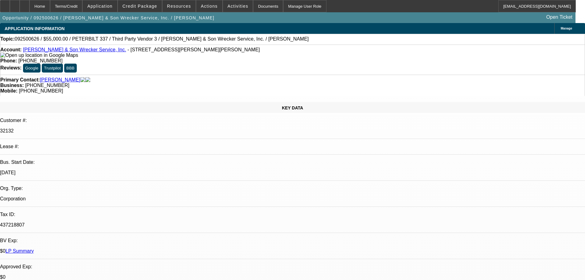
select select "0"
select select "2"
select select "0"
select select "6"
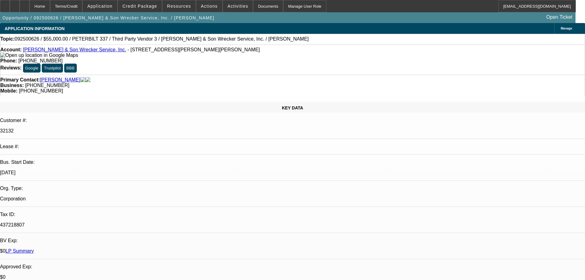
select select "0"
select select "6"
select select "0"
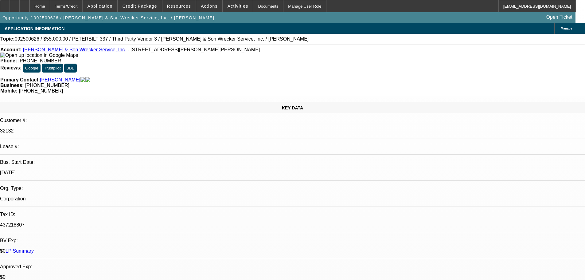
select select "0"
select select "3"
select select "0"
select select "6"
select select "0"
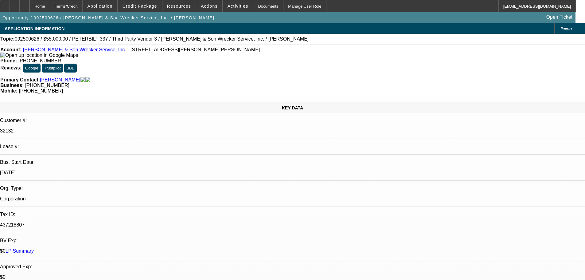
select select "0"
select select "2"
select select "0"
select select "6"
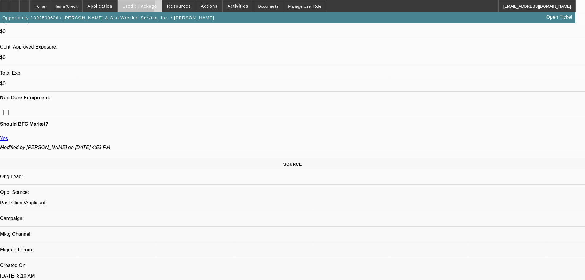
click at [144, 5] on span "Credit Package" at bounding box center [140, 6] width 35 height 5
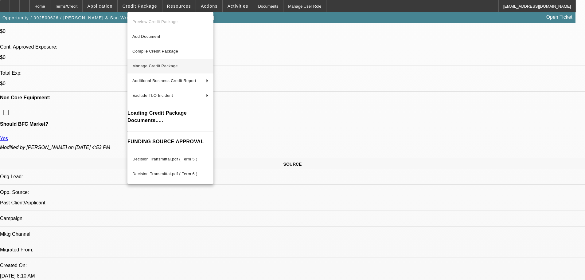
click at [167, 63] on span "Manage Credit Package" at bounding box center [170, 65] width 76 height 7
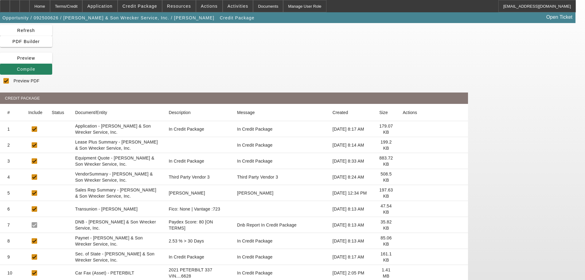
scroll to position [65, 0]
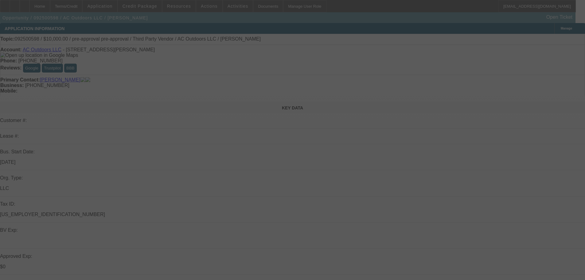
select select "0"
select select "2"
select select "0"
select select "6"
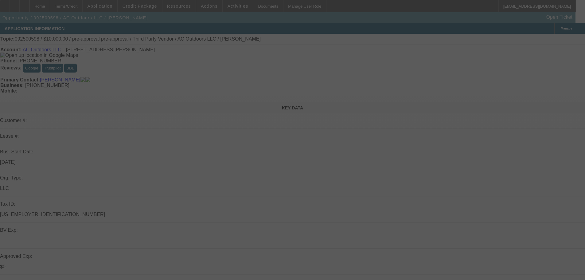
select select "0"
select select "2"
select select "0"
select select "6"
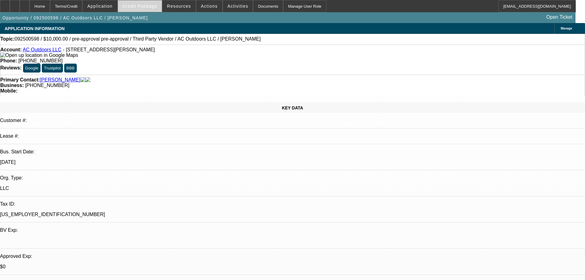
click at [145, 4] on span "Credit Package" at bounding box center [140, 6] width 35 height 5
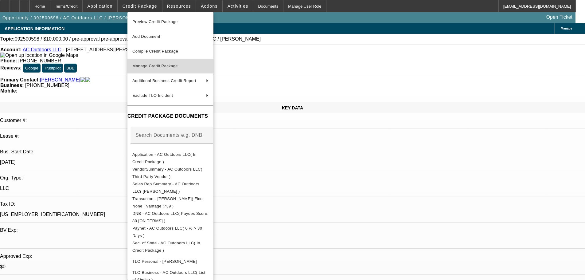
click at [178, 66] on span "Manage Credit Package" at bounding box center [154, 66] width 45 height 5
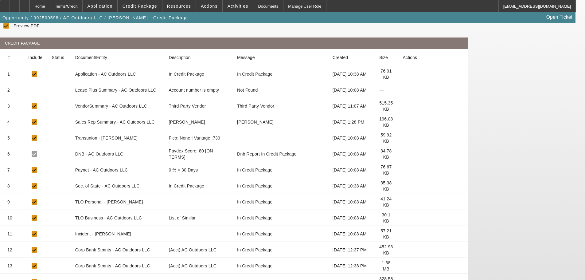
scroll to position [113, 0]
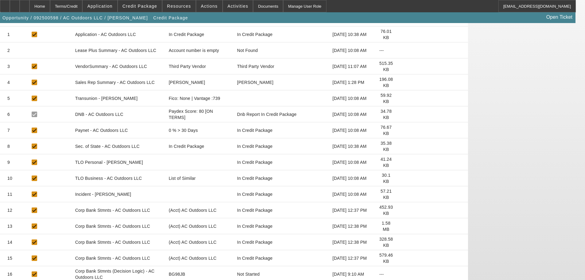
click at [232, 266] on mat-cell "BG98JB" at bounding box center [199, 274] width 70 height 16
copy mat-cell "BG98JB"
click at [403, 226] on icon at bounding box center [403, 226] width 0 height 0
click at [403, 242] on icon at bounding box center [403, 242] width 0 height 0
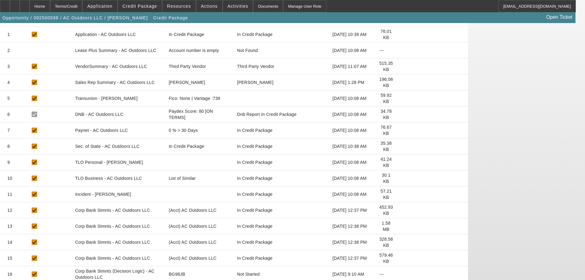
click at [403, 258] on icon at bounding box center [403, 258] width 0 height 0
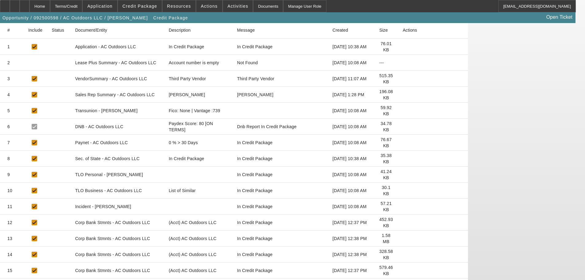
scroll to position [0, 0]
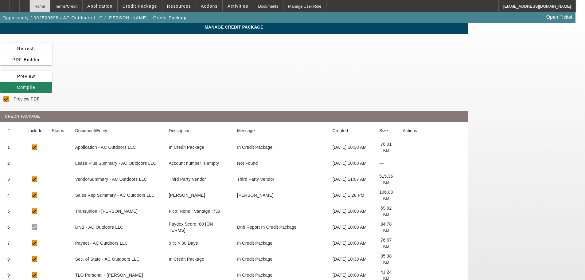
click at [50, 6] on div "Home" at bounding box center [39, 6] width 21 height 12
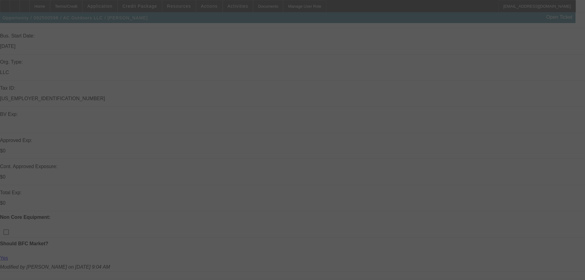
scroll to position [123, 0]
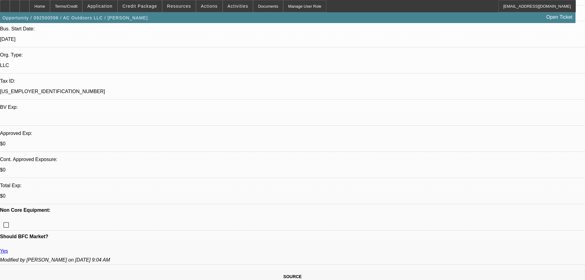
select select "0"
select select "2"
select select "0"
select select "6"
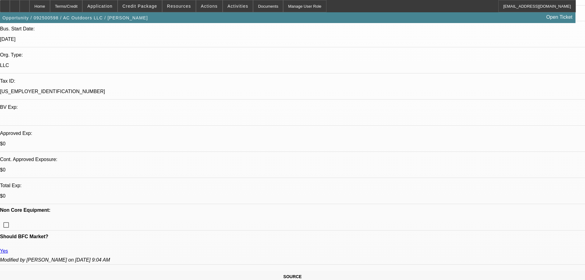
select select "0"
select select "2"
select select "0"
select select "6"
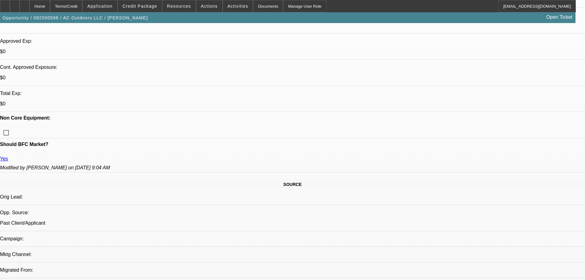
scroll to position [92, 0]
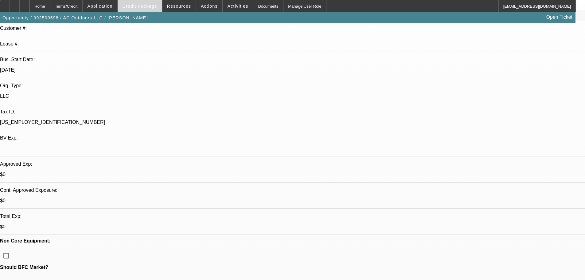
click at [155, 3] on span at bounding box center [140, 6] width 44 height 15
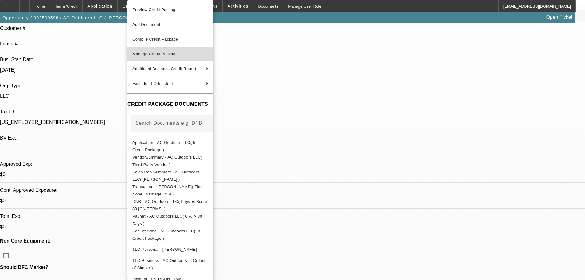
click at [163, 57] on span "Manage Credit Package" at bounding box center [170, 53] width 76 height 7
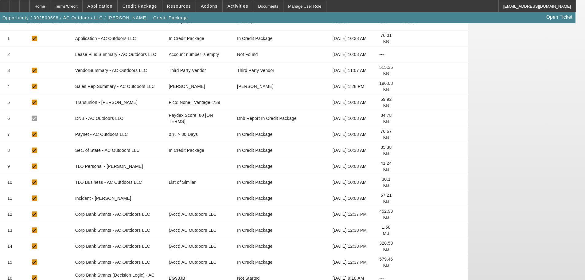
scroll to position [113, 0]
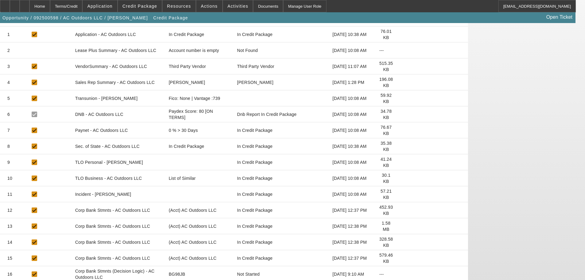
click at [403, 210] on icon at bounding box center [403, 210] width 0 height 0
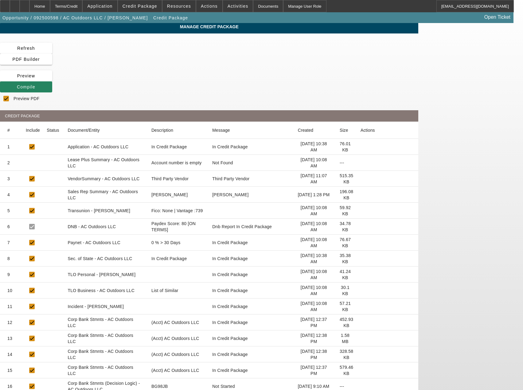
scroll to position [0, 0]
click at [50, 5] on div "Home" at bounding box center [39, 6] width 21 height 12
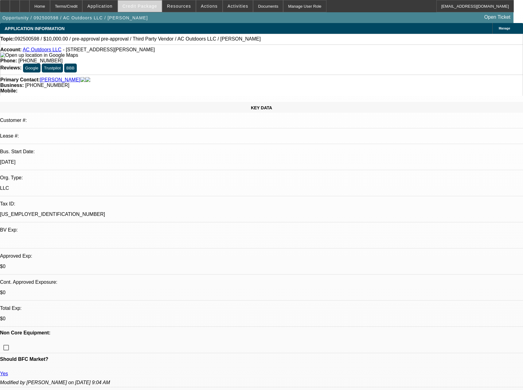
select select "0"
select select "2"
select select "0"
select select "6"
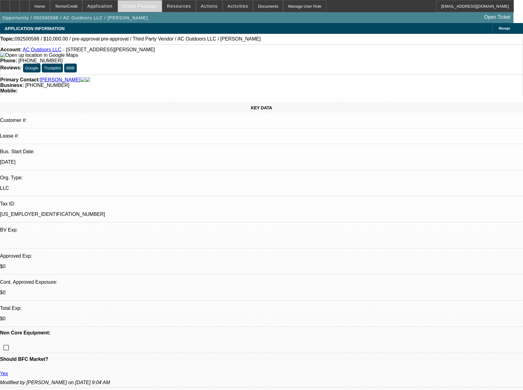
select select "0"
select select "2"
select select "0"
select select "6"
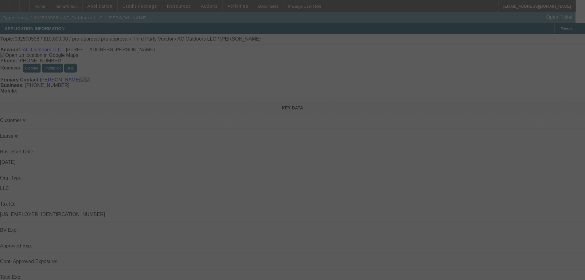
select select "0"
select select "2"
select select "0"
select select "6"
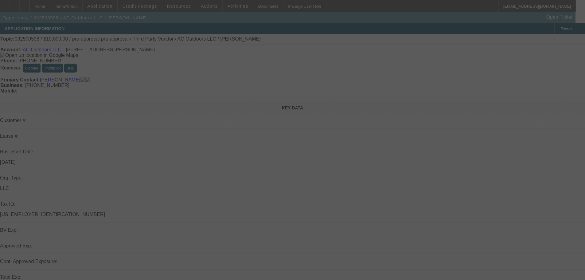
select select "0"
select select "2"
select select "0"
select select "6"
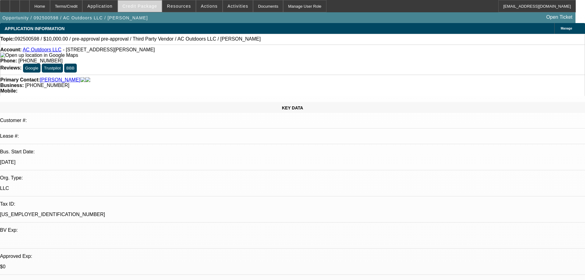
click at [148, 10] on span at bounding box center [140, 6] width 44 height 15
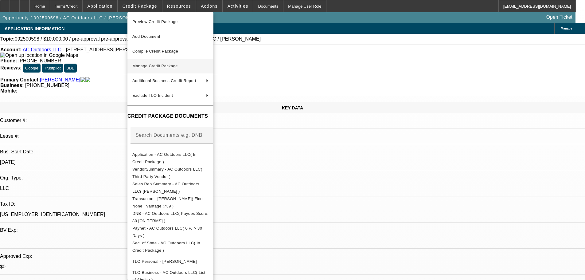
click at [162, 65] on span "Manage Credit Package" at bounding box center [154, 66] width 45 height 5
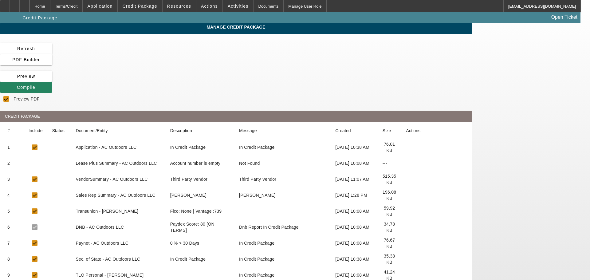
checkbox input "true"
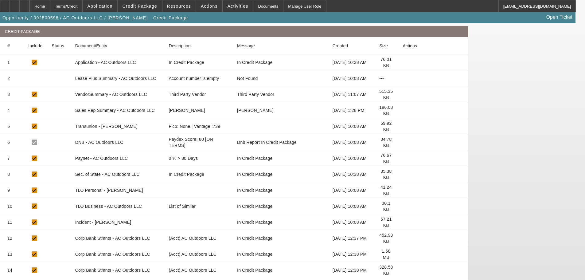
scroll to position [113, 0]
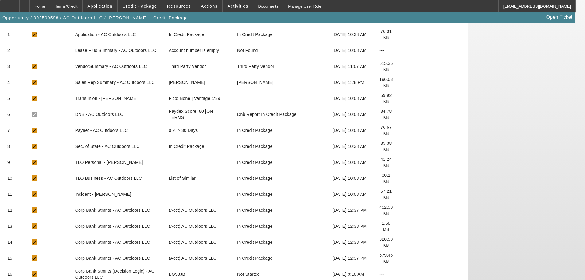
click at [403, 226] on icon at bounding box center [403, 226] width 0 height 0
click at [45, 2] on div "Home" at bounding box center [39, 6] width 21 height 12
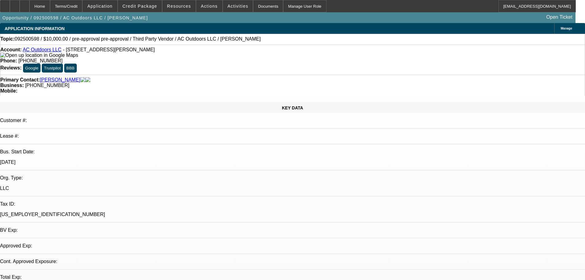
select select "0"
select select "2"
select select "0"
select select "6"
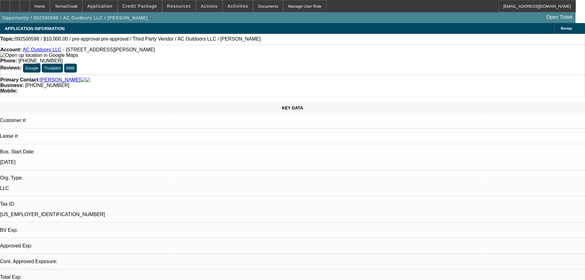
select select "0"
select select "2"
select select "0"
select select "6"
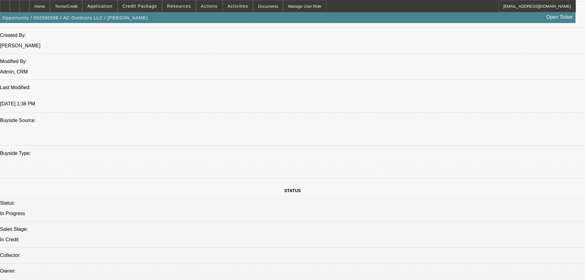
scroll to position [338, 0]
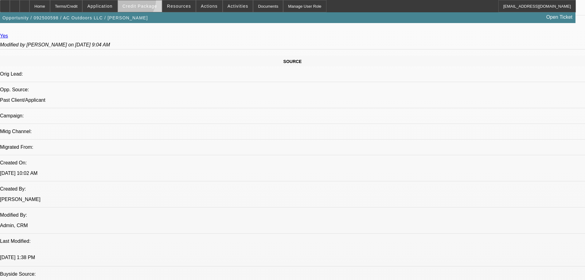
click at [140, 1] on span at bounding box center [140, 6] width 44 height 15
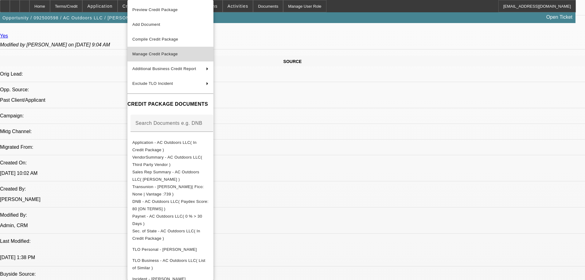
click at [177, 53] on span "Manage Credit Package" at bounding box center [154, 54] width 45 height 5
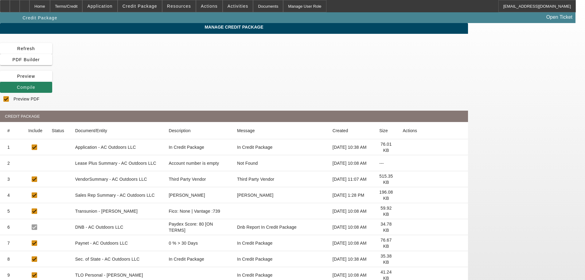
checkbox input "true"
click at [52, 51] on span at bounding box center [26, 48] width 52 height 15
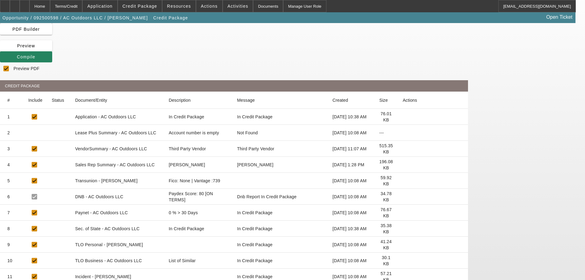
scroll to position [113, 0]
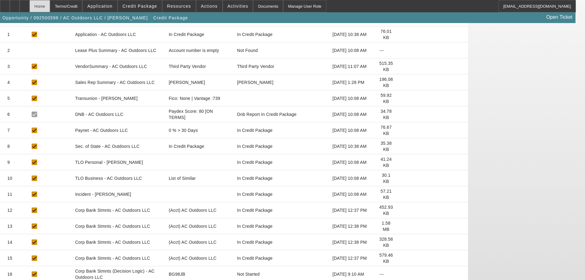
click at [50, 6] on div "Home" at bounding box center [39, 6] width 21 height 12
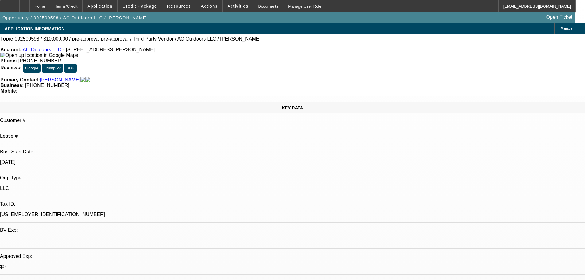
select select "0"
select select "2"
select select "0"
select select "6"
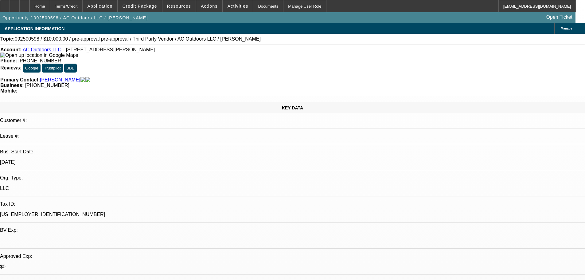
select select "0"
select select "2"
select select "0"
select select "6"
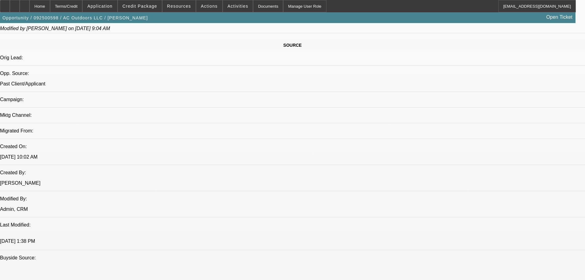
scroll to position [307, 0]
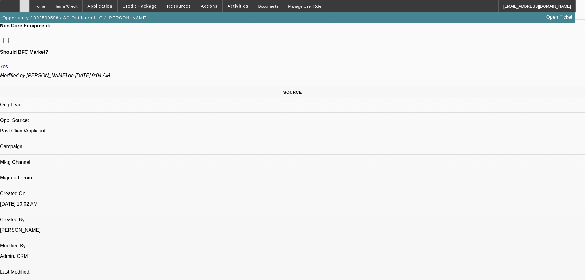
click at [25, 4] on icon at bounding box center [25, 4] width 0 height 0
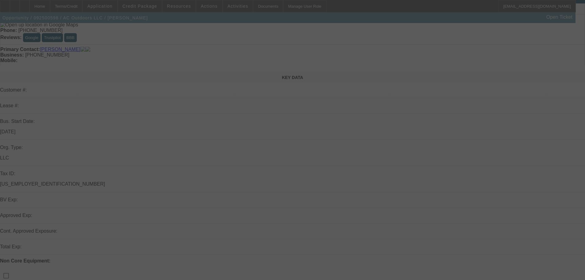
scroll to position [61, 0]
select select "0"
select select "2"
select select "0"
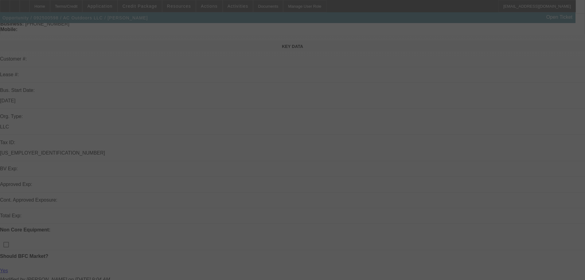
select select "6"
select select "0"
select select "2"
select select "0"
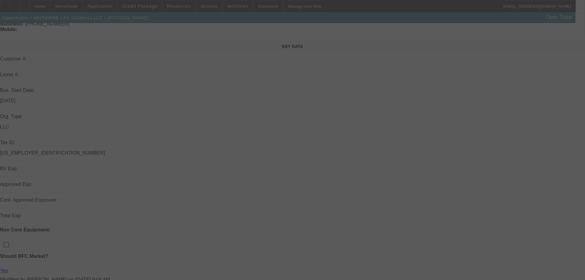
select select "6"
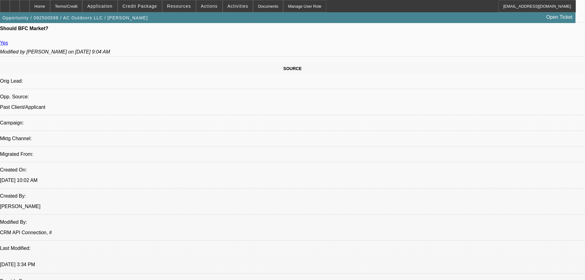
scroll to position [338, 0]
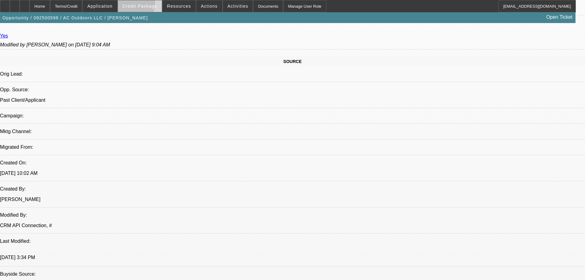
click at [137, 5] on span "Credit Package" at bounding box center [140, 6] width 35 height 5
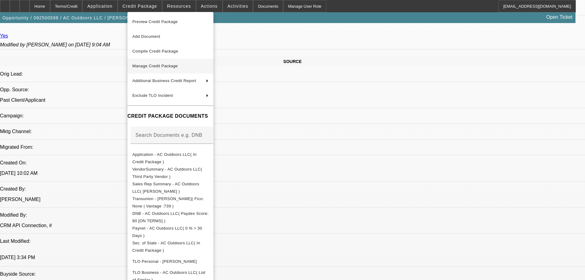
click at [163, 67] on span "Manage Credit Package" at bounding box center [154, 66] width 45 height 5
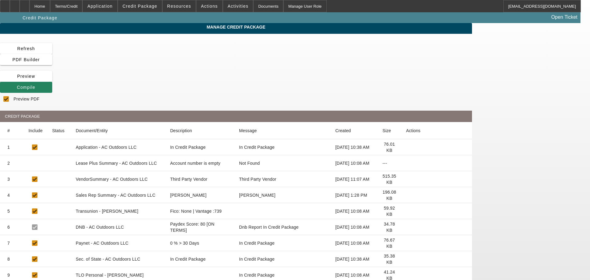
checkbox input "true"
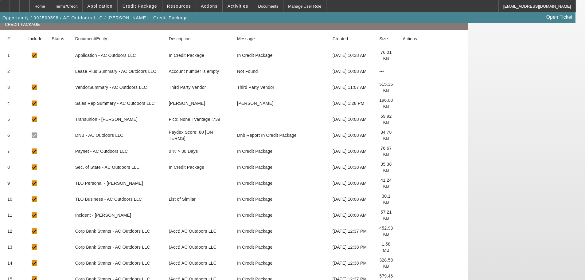
scroll to position [113, 0]
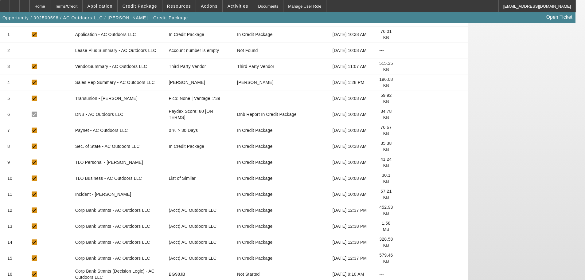
click at [20, 64] on app-manage-credit-package "Manage Credit Package Refresh PDF Builder Preview Compile Preview PDF CREDIT PA…" at bounding box center [292, 114] width 585 height 408
click at [50, 6] on div "Home" at bounding box center [39, 6] width 21 height 12
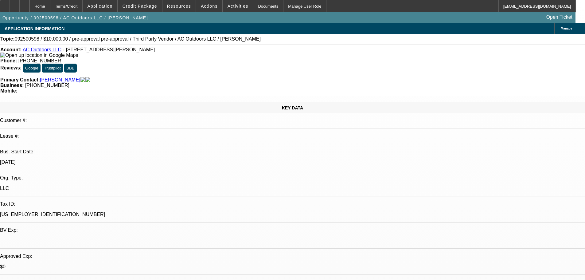
select select "0"
select select "2"
select select "0"
select select "6"
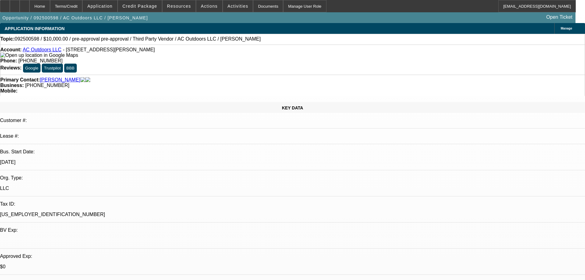
select select "0"
select select "2"
select select "0"
select select "6"
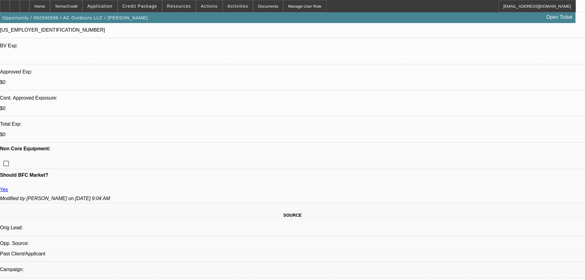
scroll to position [338, 0]
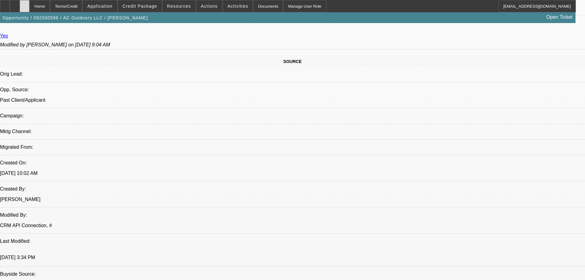
click at [29, 6] on div at bounding box center [25, 6] width 10 height 12
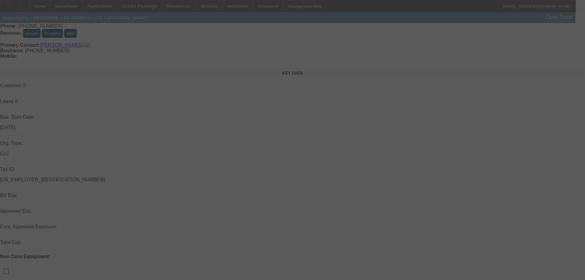
scroll to position [123, 0]
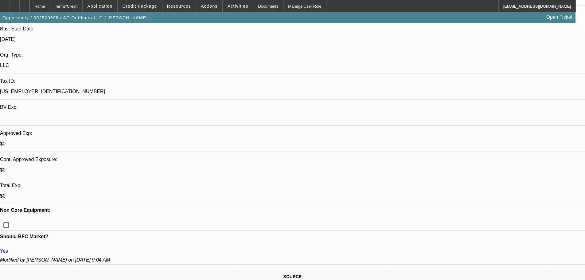
select select "0"
select select "2"
select select "0"
select select "6"
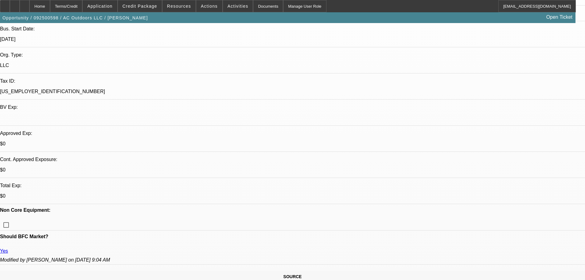
select select "0"
select select "2"
select select "0"
select select "6"
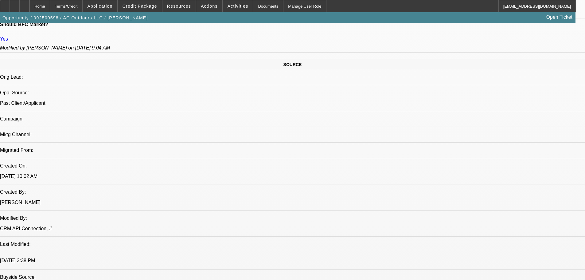
scroll to position [338, 0]
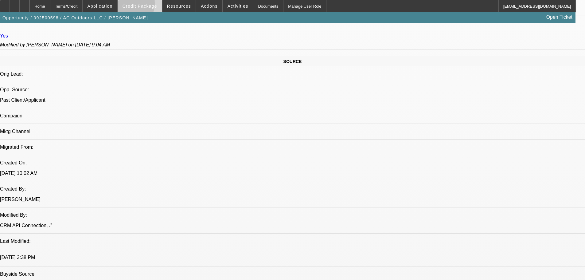
click at [135, 5] on span "Credit Package" at bounding box center [140, 6] width 35 height 5
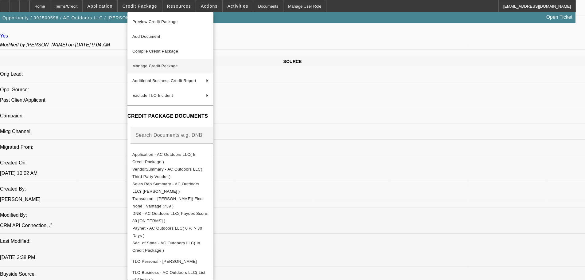
click at [169, 70] on button "Manage Credit Package" at bounding box center [170, 66] width 86 height 15
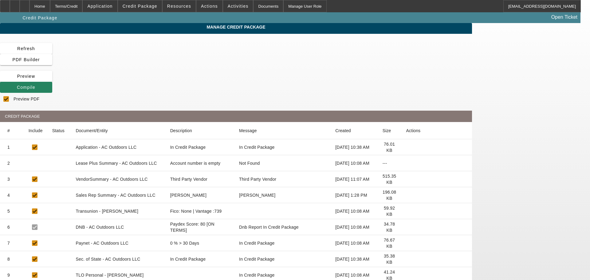
checkbox input "true"
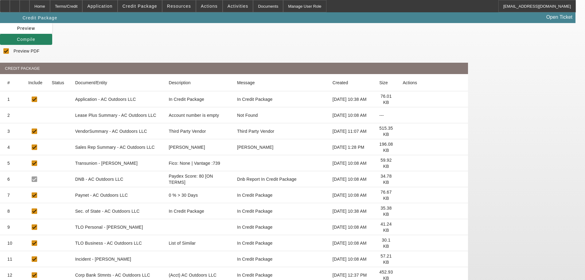
scroll to position [113, 0]
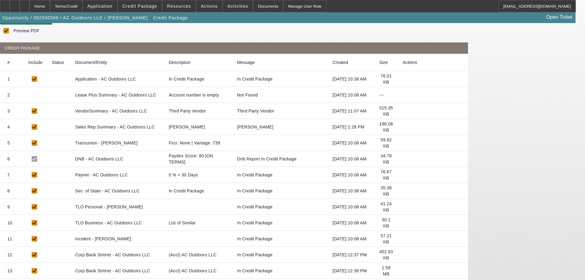
scroll to position [0, 0]
